Goal: Navigation & Orientation: Go to known website

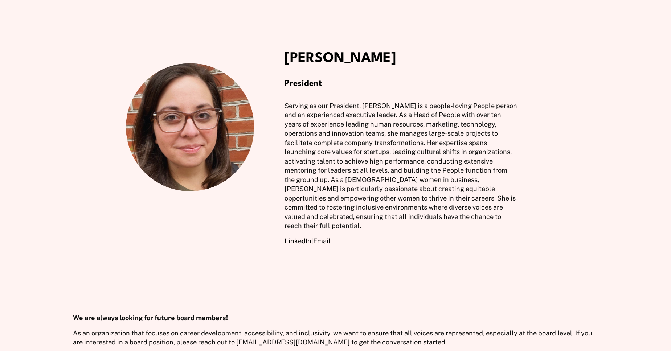
scroll to position [1170, 0]
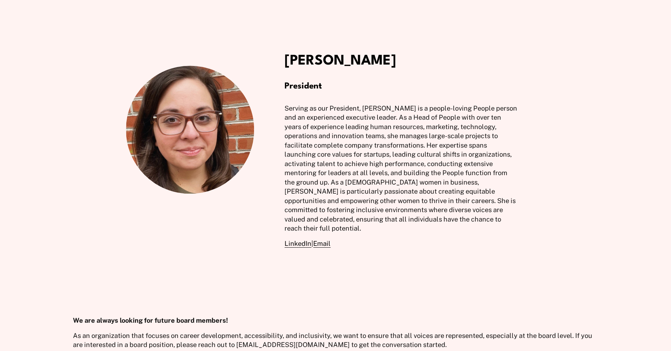
click at [298, 242] on link "LinkedIn" at bounding box center [298, 244] width 27 height 8
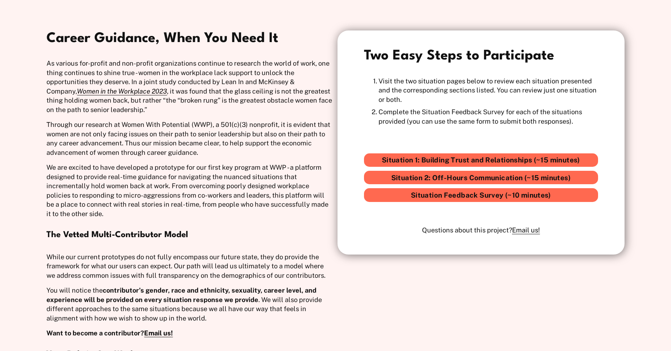
scroll to position [160, 0]
